Goal: Use online tool/utility: Utilize a website feature to perform a specific function

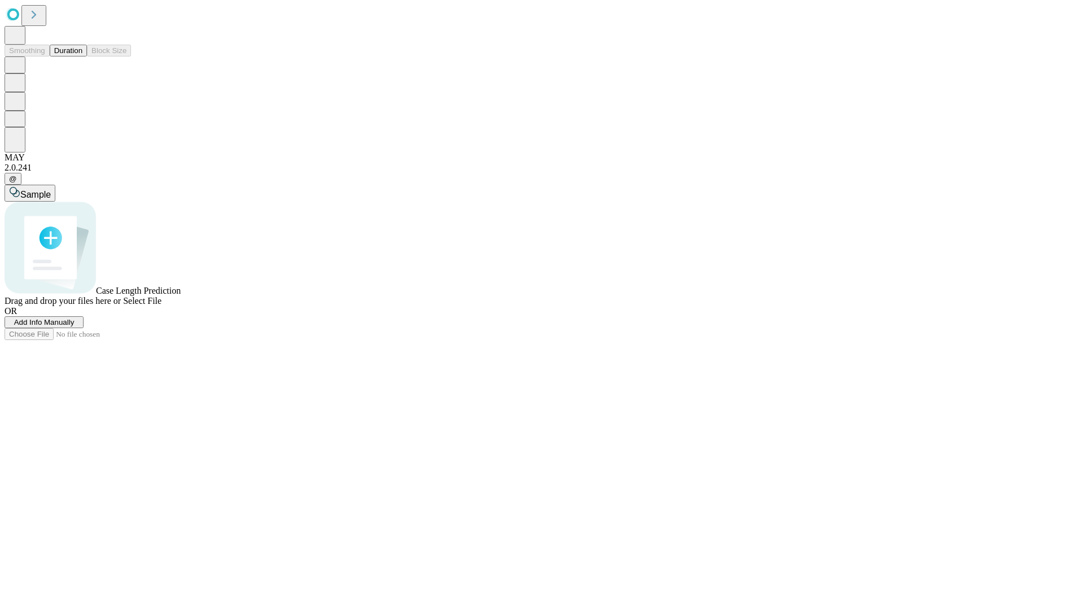
click at [82, 56] on button "Duration" at bounding box center [68, 51] width 37 height 12
click at [51, 190] on span "Sample" at bounding box center [35, 195] width 30 height 10
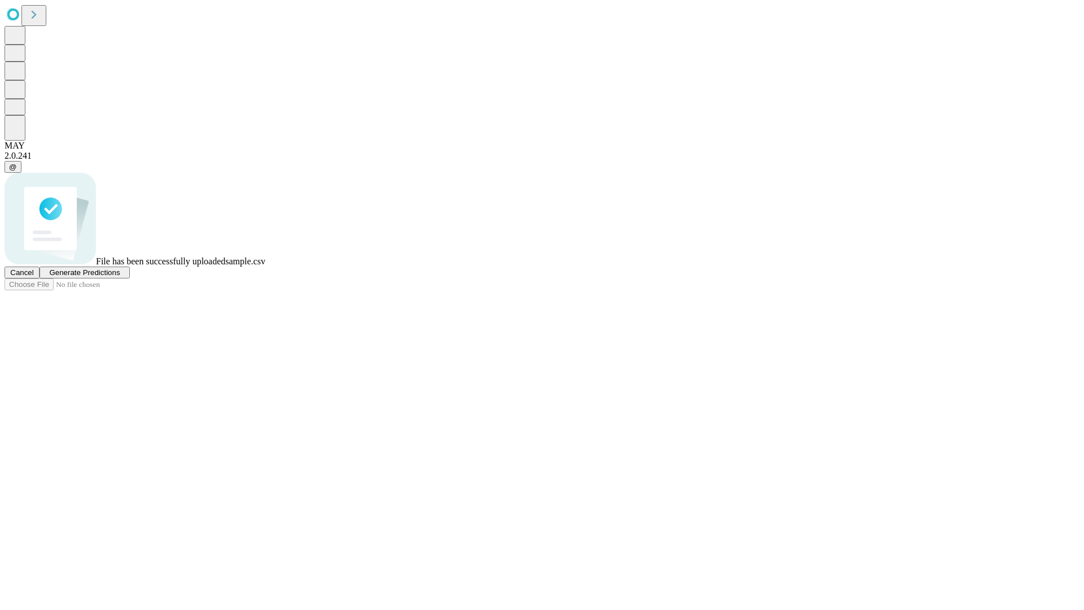
click at [120, 277] on span "Generate Predictions" at bounding box center [84, 272] width 71 height 8
